Goal: Information Seeking & Learning: Learn about a topic

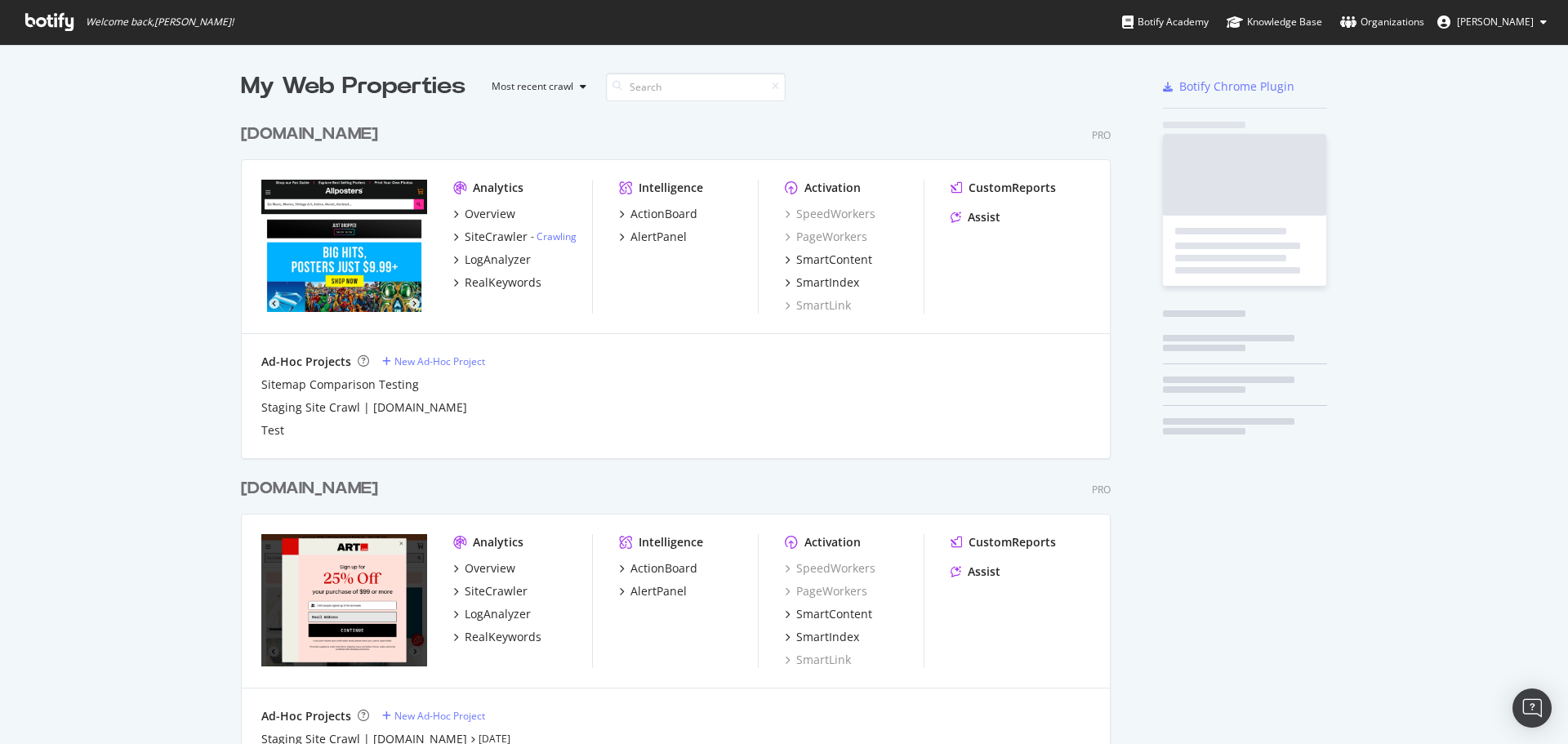
scroll to position [726, 871]
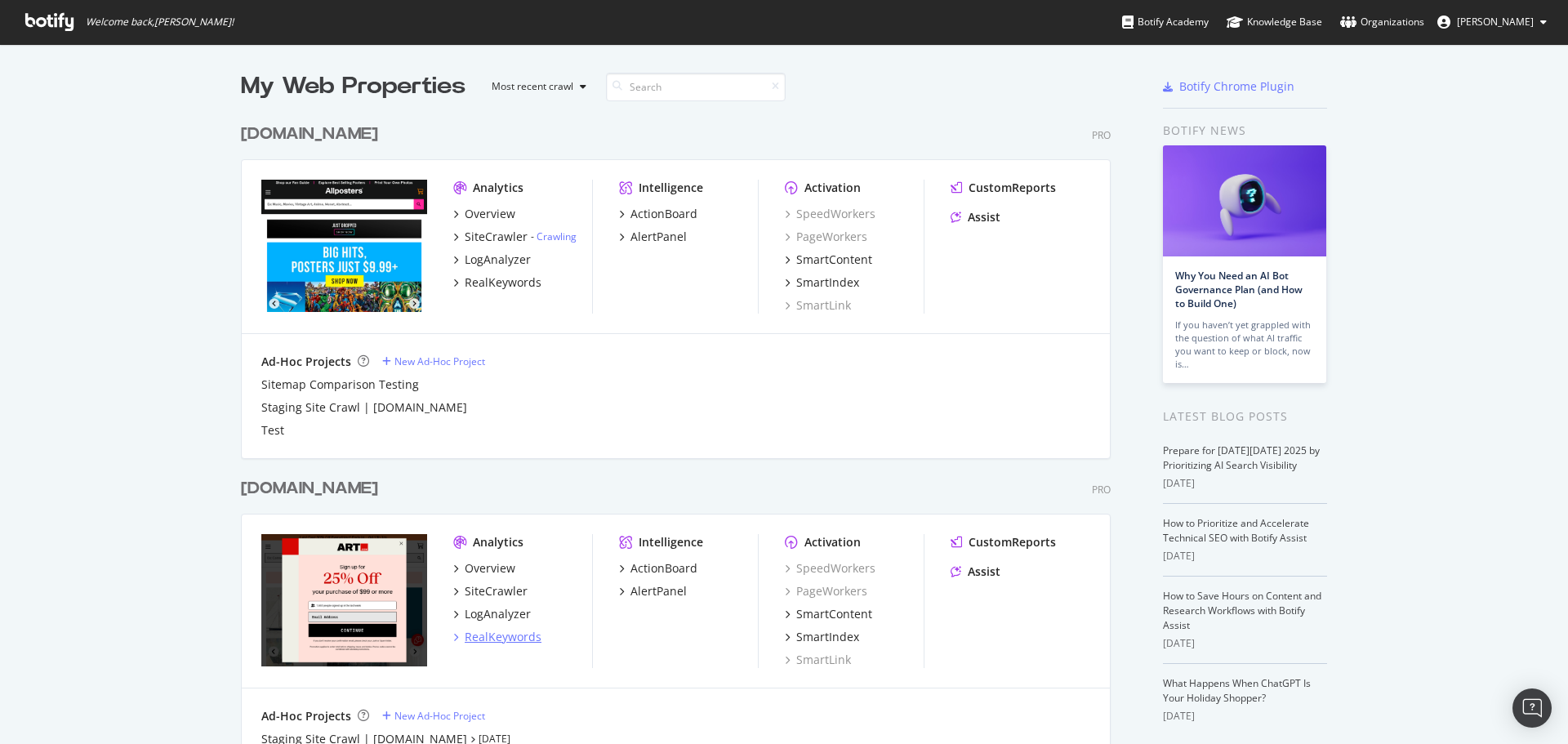
click at [511, 639] on div "RealKeywords" at bounding box center [502, 637] width 77 height 16
